Goal: Task Accomplishment & Management: Complete application form

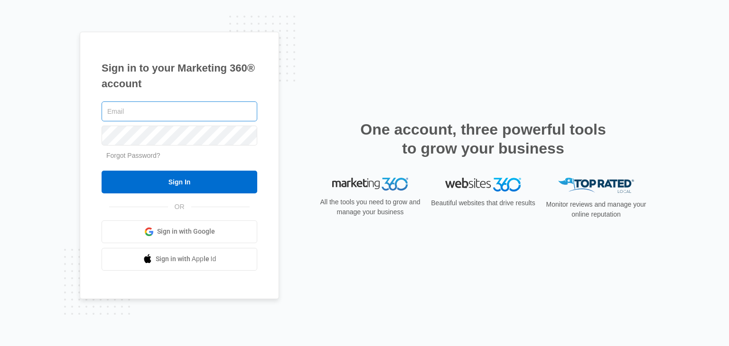
type input "[EMAIL_ADDRESS][DOMAIN_NAME]"
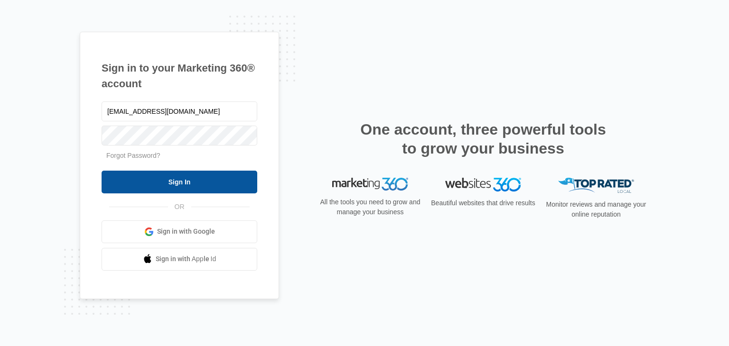
click at [156, 173] on input "Sign In" at bounding box center [180, 182] width 156 height 23
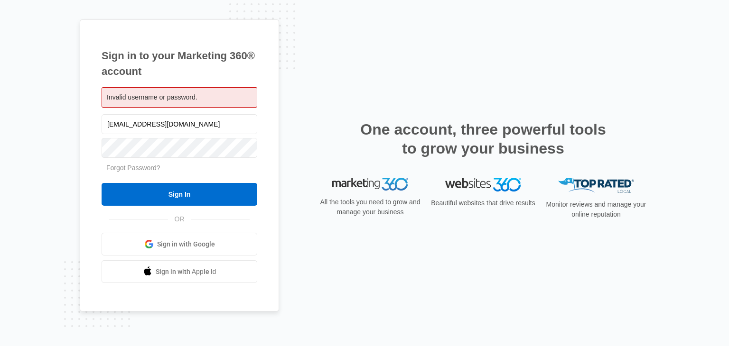
click at [344, 88] on div "Sign in to your Marketing 360® account Invalid username or password. letstalk85…" at bounding box center [364, 173] width 569 height 308
click at [212, 253] on link "Sign in with Google" at bounding box center [180, 244] width 156 height 23
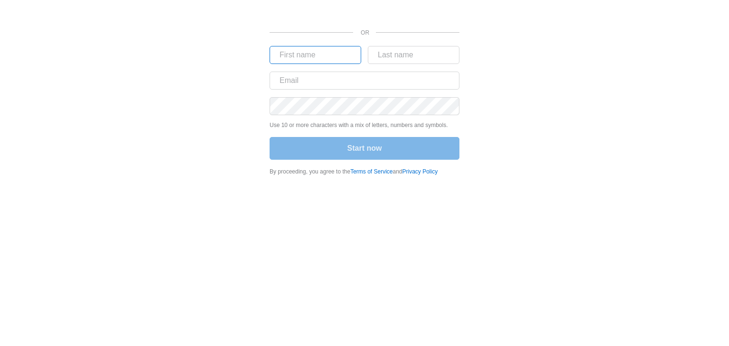
click at [344, 56] on input "text" at bounding box center [316, 55] width 92 height 18
type input "Lisa"
type input "Fritzsche"
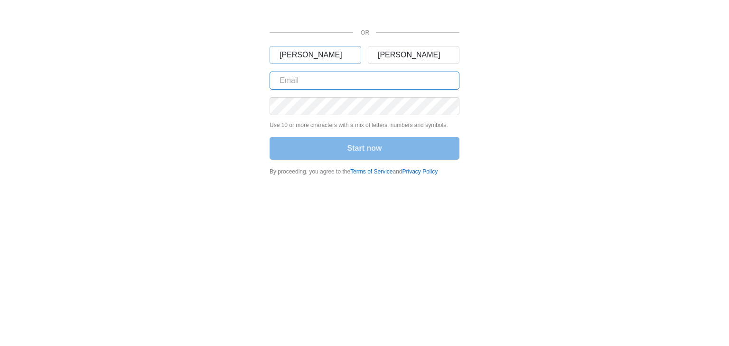
type input "mlee6855@gmail.com"
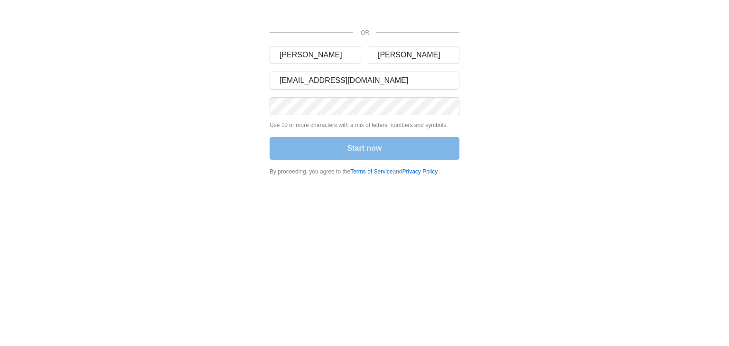
click at [604, 99] on div "OR Lisa Fritzsche mlee6855@gmail.com Use 10 or more characters with a mix of le…" at bounding box center [364, 91] width 569 height 182
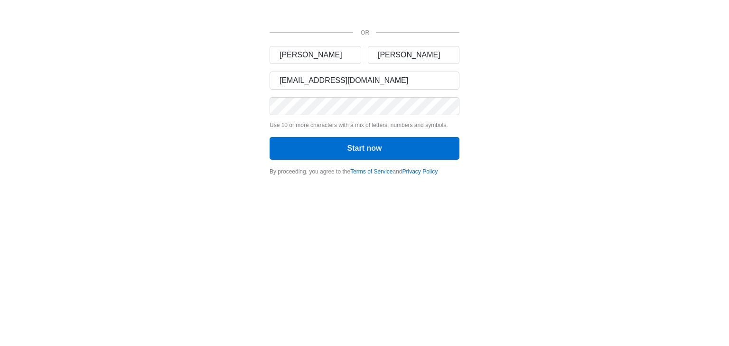
click at [535, 200] on body "OR Lisa Fritzsche mlee6855@gmail.com Use 10 or more characters with a mix of le…" at bounding box center [364, 173] width 729 height 346
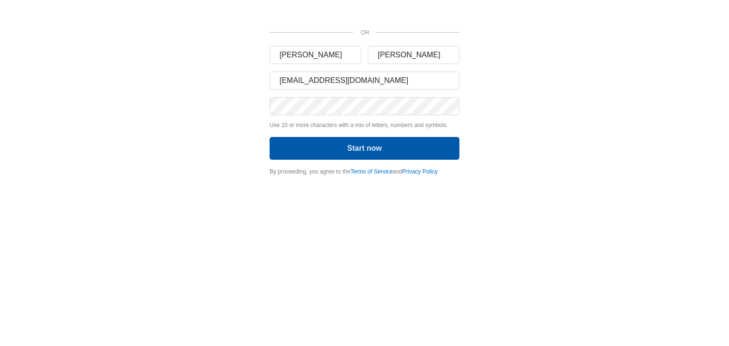
click at [440, 151] on button "Start now" at bounding box center [365, 148] width 190 height 23
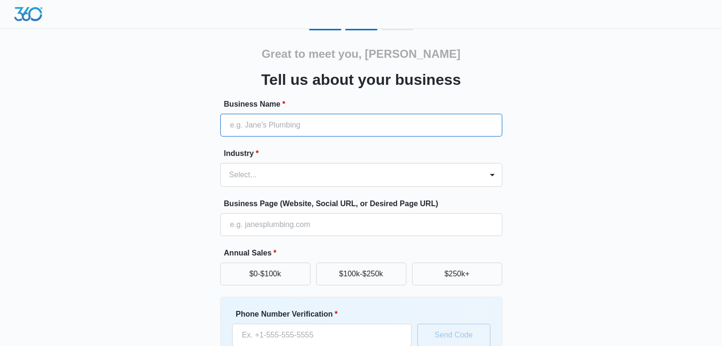
click at [406, 132] on input "Business Name *" at bounding box center [361, 125] width 282 height 23
type input "Let's Talk Kitchens & Baths"
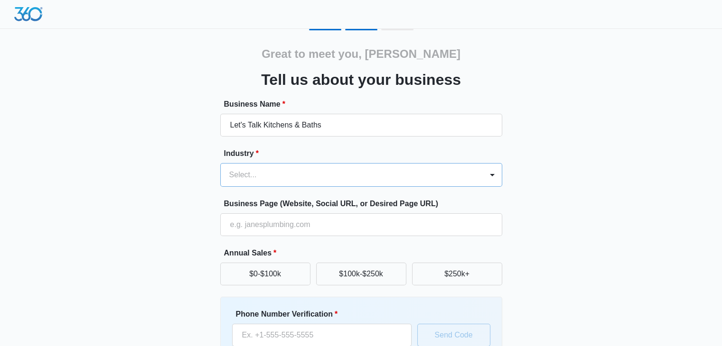
drag, startPoint x: 489, startPoint y: 178, endPoint x: 481, endPoint y: 179, distance: 7.7
click at [488, 177] on div at bounding box center [491, 174] width 15 height 15
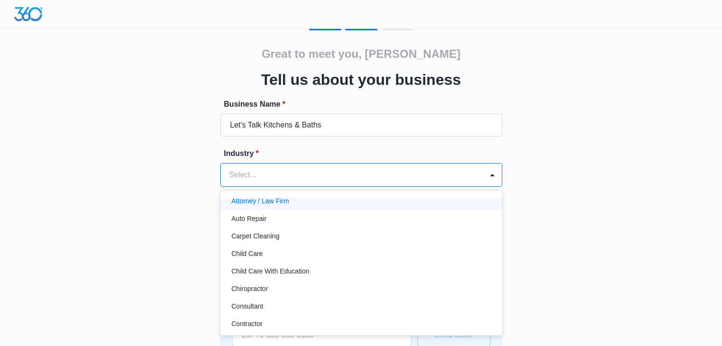
scroll to position [95, 0]
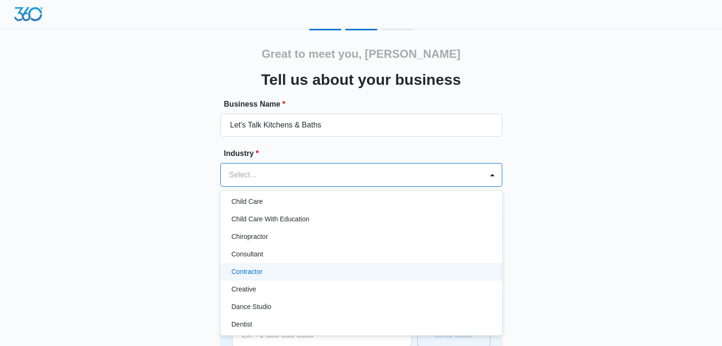
click at [344, 267] on div "Contractor" at bounding box center [360, 272] width 257 height 10
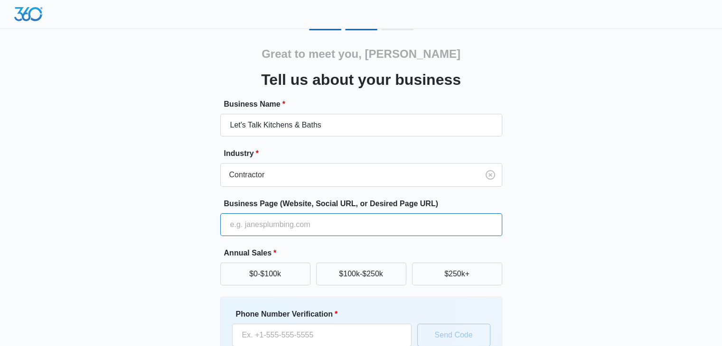
click at [368, 223] on input "Business Page (Website, Social URL, or Desired Page URL)" at bounding box center [361, 225] width 282 height 23
type input "[DOMAIN_NAME]"
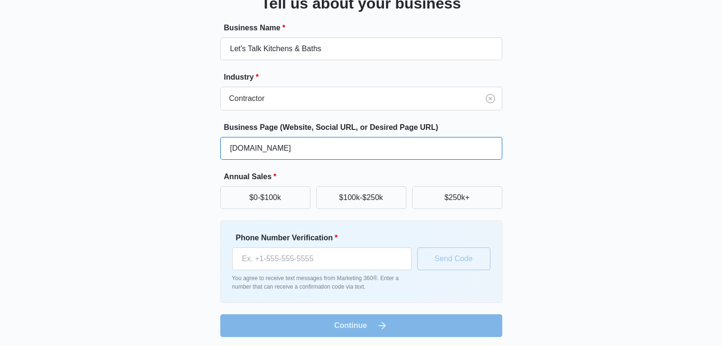
scroll to position [78, 0]
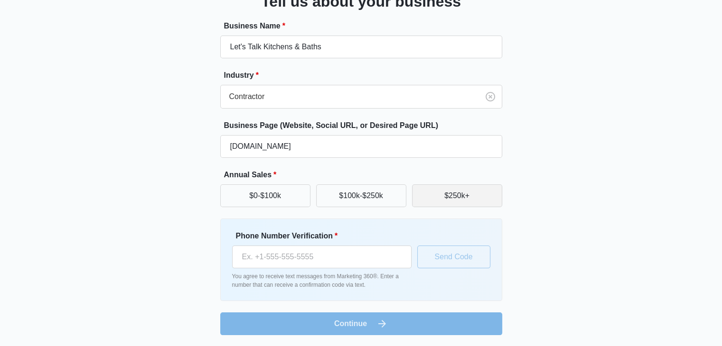
click at [485, 203] on button "$250k+" at bounding box center [457, 196] width 90 height 23
click at [386, 202] on button "$100k-$250k" at bounding box center [361, 196] width 90 height 23
click at [313, 277] on p "You agree to receive text messages from Marketing 360®. Enter a number that can…" at bounding box center [321, 280] width 179 height 17
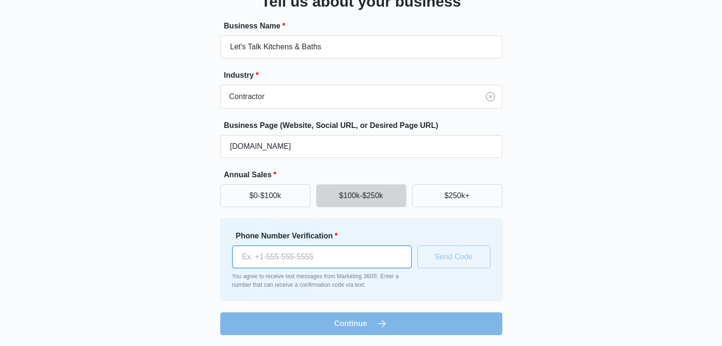
click at [313, 265] on input "Phone Number Verification *" at bounding box center [321, 257] width 179 height 23
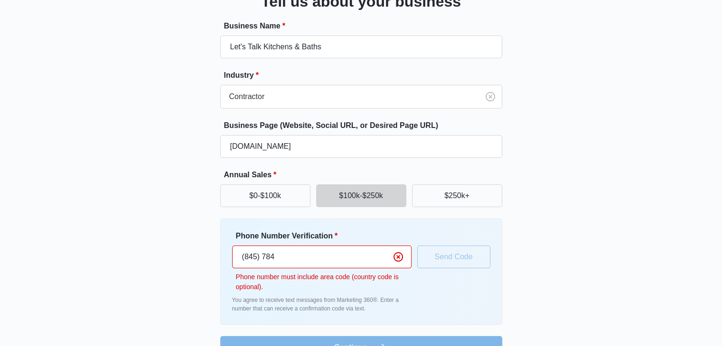
type input "[PHONE_NUMBER]"
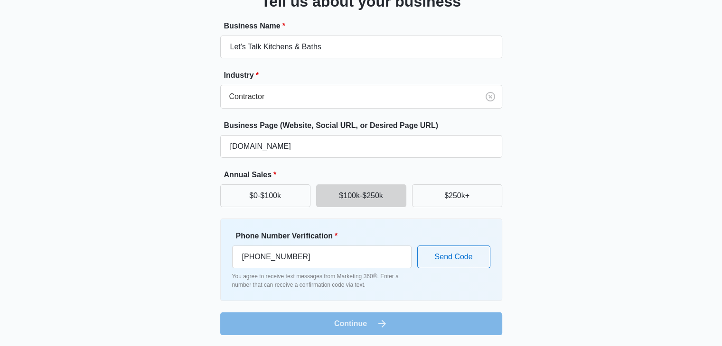
click at [417, 324] on form "Business Name * Let's Talk Kitchens & Baths Industry * Contractor Business Page…" at bounding box center [361, 177] width 282 height 315
click at [447, 263] on button "Send Code" at bounding box center [453, 257] width 73 height 23
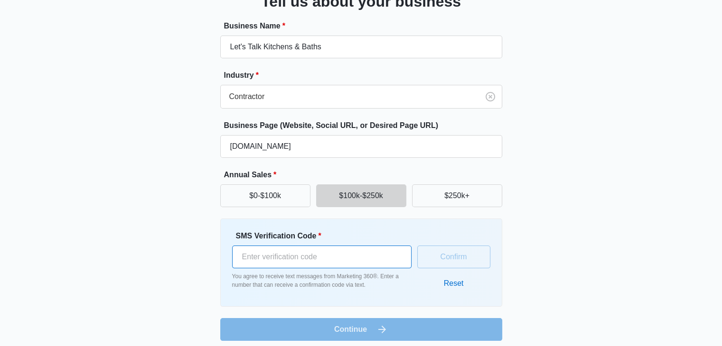
click at [390, 261] on input "SMS Verification Code *" at bounding box center [321, 257] width 179 height 23
type input "288589"
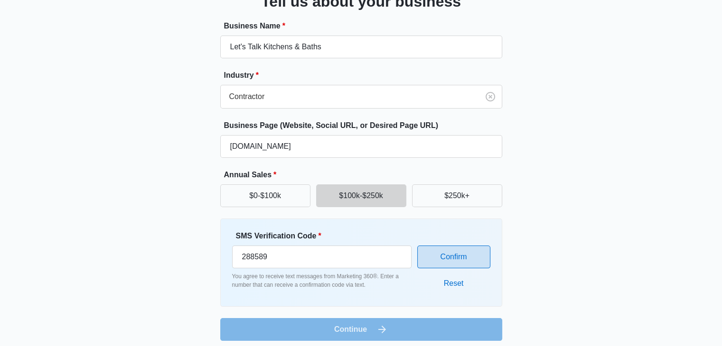
click at [451, 261] on button "Confirm" at bounding box center [453, 257] width 73 height 23
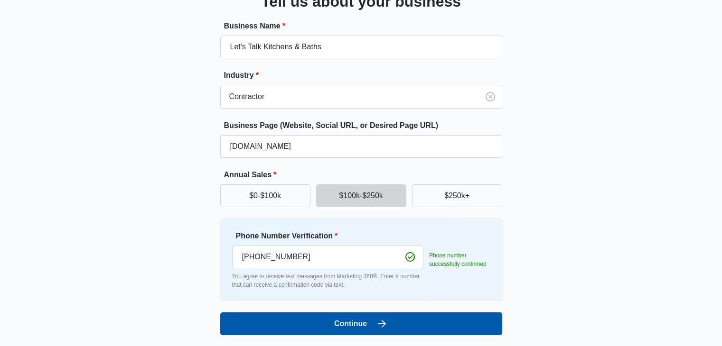
click at [414, 322] on button "Continue" at bounding box center [361, 324] width 282 height 23
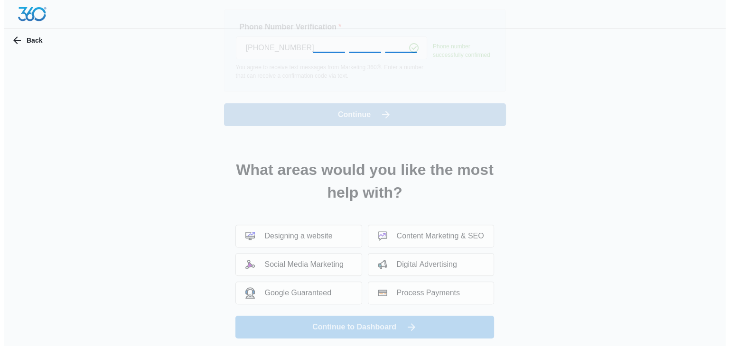
scroll to position [0, 0]
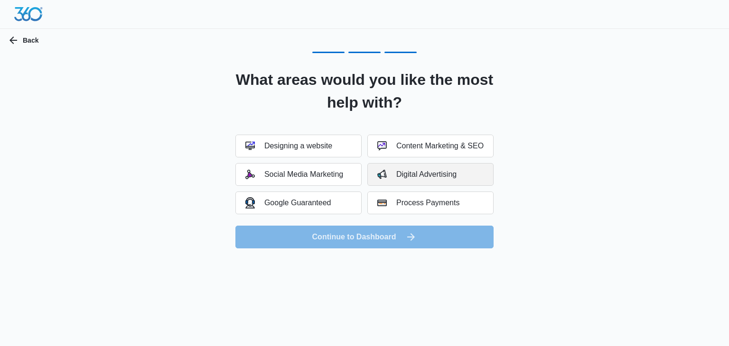
click at [428, 171] on div "Digital Advertising" at bounding box center [416, 174] width 79 height 9
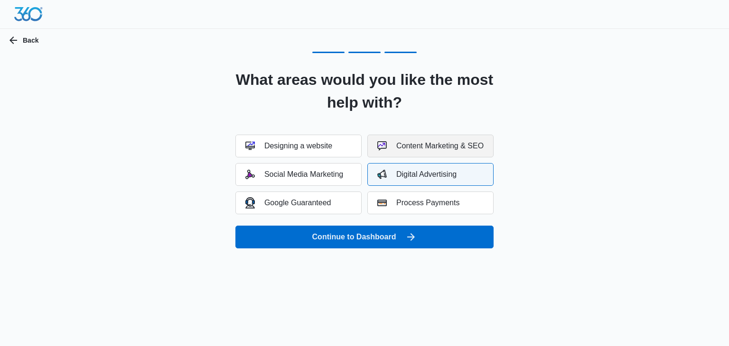
click at [437, 143] on div "Content Marketing & SEO" at bounding box center [430, 145] width 106 height 9
click at [348, 172] on button "Social Media Marketing" at bounding box center [298, 174] width 126 height 23
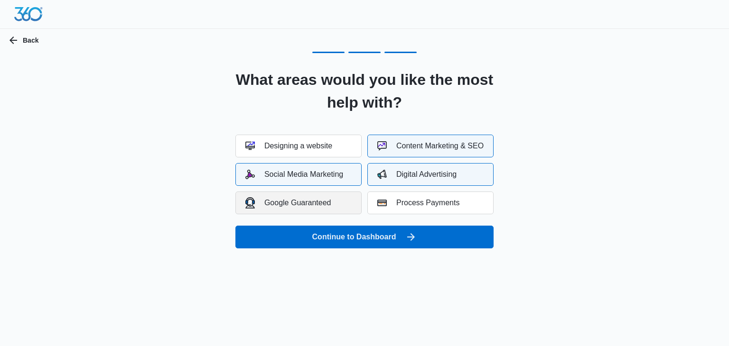
click at [352, 205] on button "Google Guaranteed" at bounding box center [298, 203] width 126 height 23
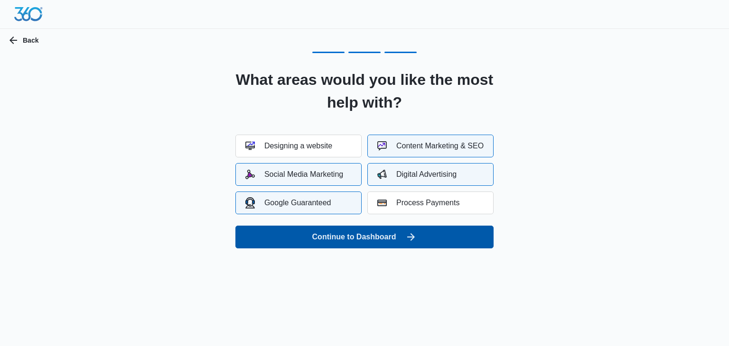
click at [370, 236] on button "Continue to Dashboard" at bounding box center [364, 237] width 258 height 23
